Goal: Task Accomplishment & Management: Use online tool/utility

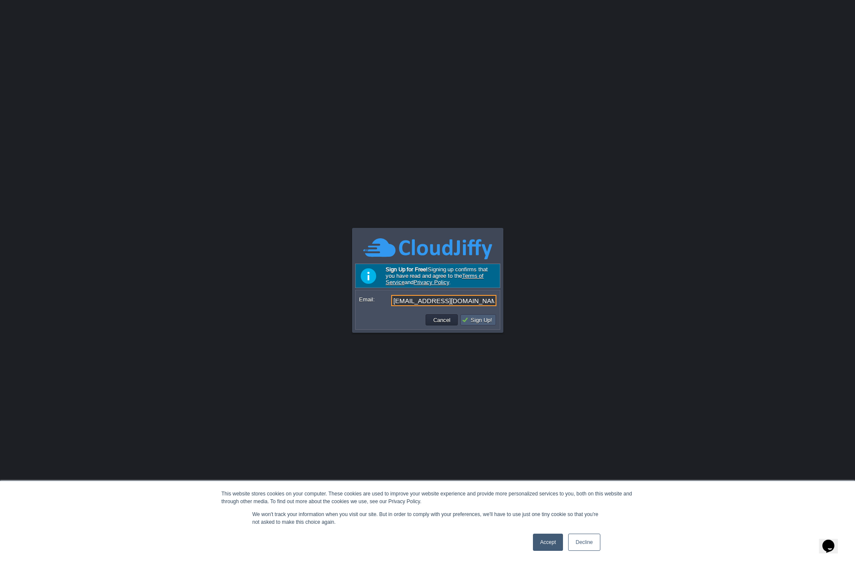
click at [485, 325] on td "Sign Up!" at bounding box center [478, 319] width 36 height 11
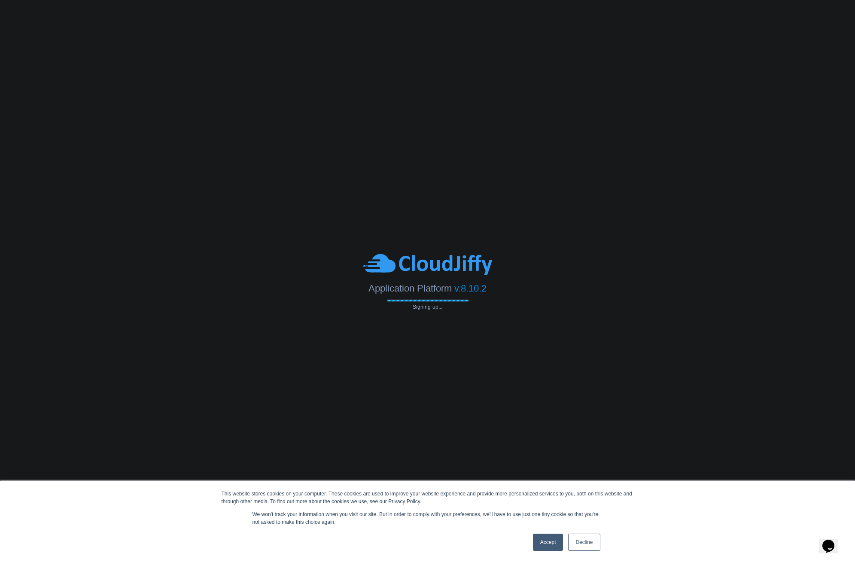
click at [549, 539] on link "Accept" at bounding box center [548, 542] width 30 height 17
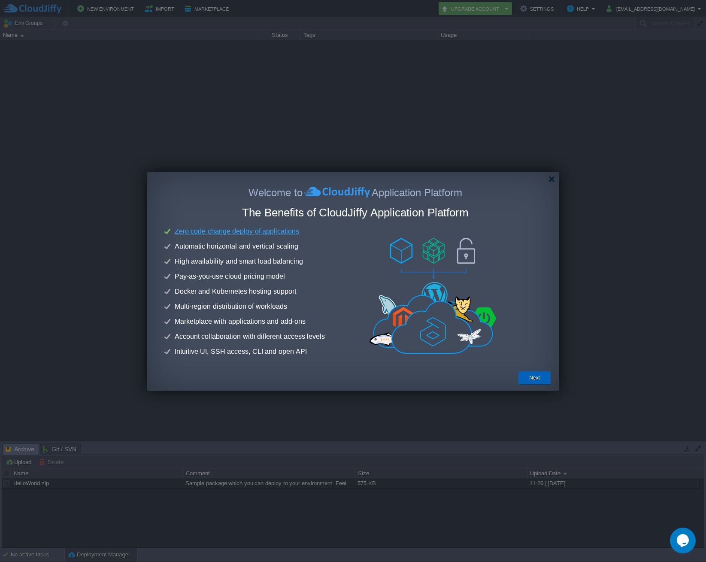
click at [536, 377] on button "Next" at bounding box center [534, 377] width 11 height 9
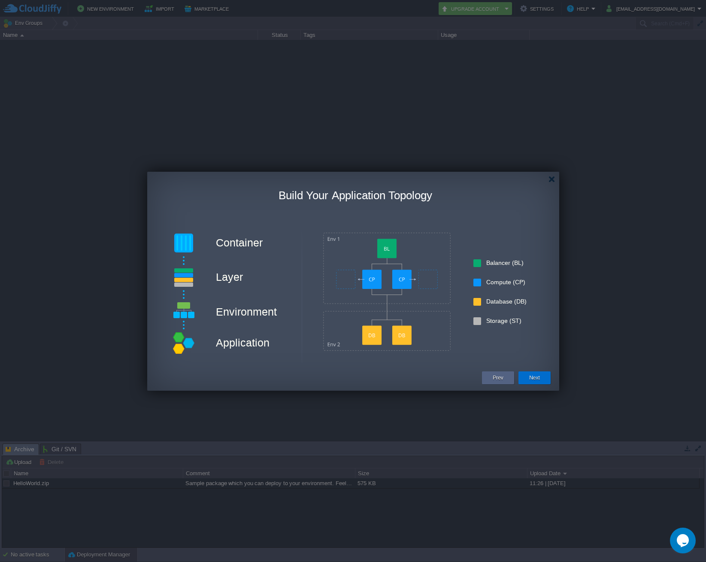
click at [536, 378] on button "Next" at bounding box center [534, 377] width 11 height 9
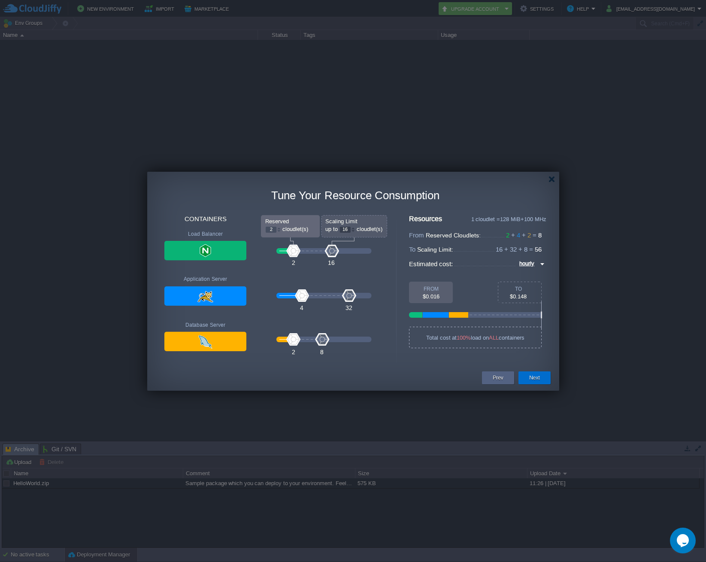
click at [537, 379] on button "Next" at bounding box center [534, 377] width 11 height 9
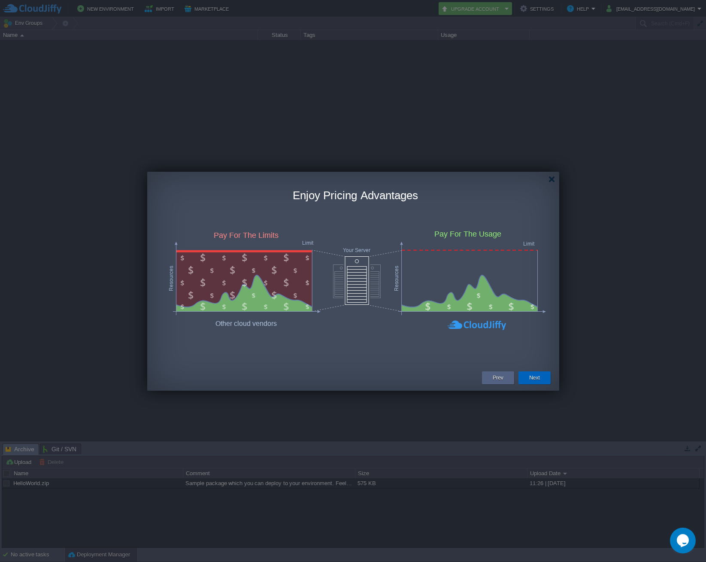
click at [537, 379] on button "Next" at bounding box center [534, 377] width 11 height 9
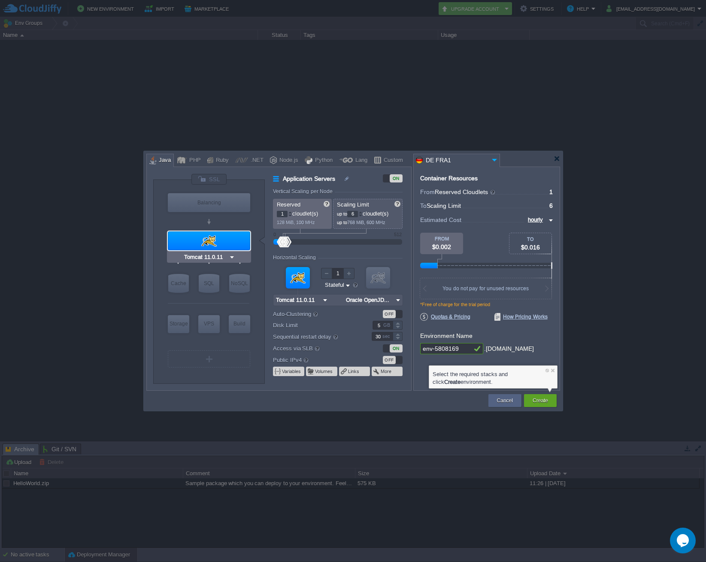
click at [232, 258] on img at bounding box center [232, 257] width 6 height 9
click at [170, 214] on div at bounding box center [209, 221] width 82 height 15
type input "NGINX 1.28.0"
click at [161, 160] on div "Java" at bounding box center [163, 160] width 15 height 13
click at [397, 300] on img at bounding box center [398, 299] width 9 height 11
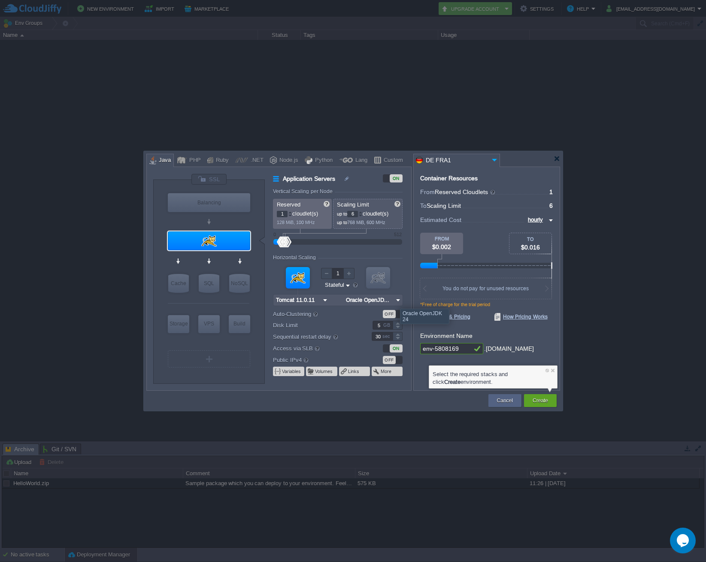
type input "Oracle OpenJDK 24"
type input "MariaDB 12.0.2"
